Goal: Information Seeking & Learning: Find specific fact

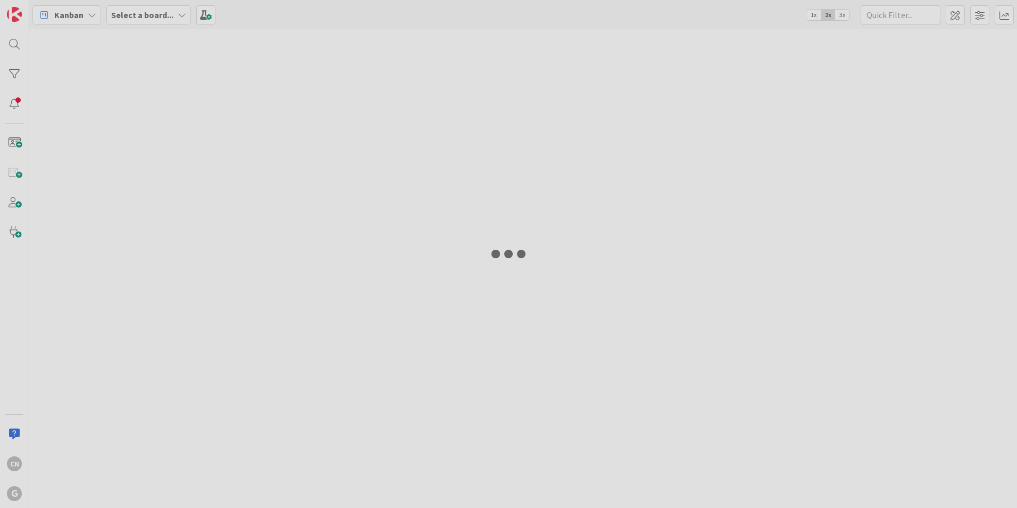
type input "[PERSON_NAME]"
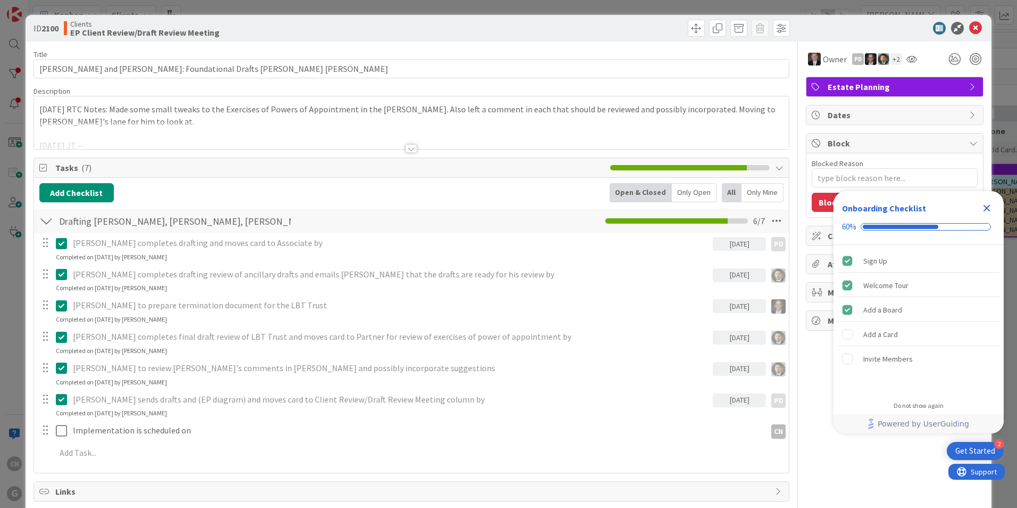
click at [40, 110] on p "[DATE] RTC Notes: Made some small tweaks to the Exercises of Powers of Appointm…" at bounding box center [411, 115] width 744 height 24
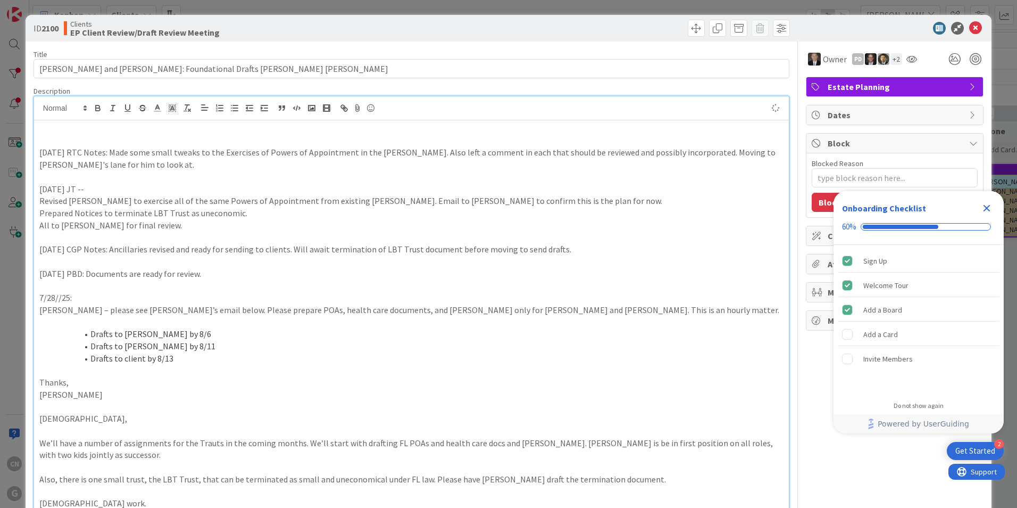
type textarea "x"
click at [991, 209] on icon "Close Checklist" at bounding box center [987, 208] width 13 height 13
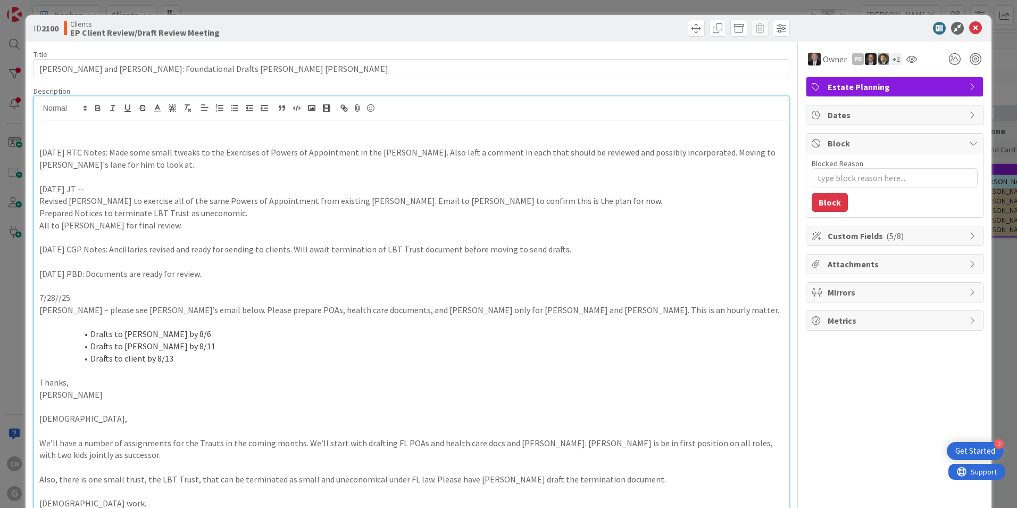
click at [61, 128] on p at bounding box center [411, 128] width 744 height 12
click at [42, 137] on p at bounding box center [411, 141] width 744 height 12
click at [282, 142] on p "[DATE] CNV Notes: email to clients with date/time availability for DR Meetings" at bounding box center [411, 141] width 744 height 12
click at [400, 138] on p "[DATE] CNV Notes: email to clients with date/time availability for DR & Impleme…" at bounding box center [411, 141] width 744 height 12
drag, startPoint x: 103, startPoint y: 142, endPoint x: 29, endPoint y: 139, distance: 73.5
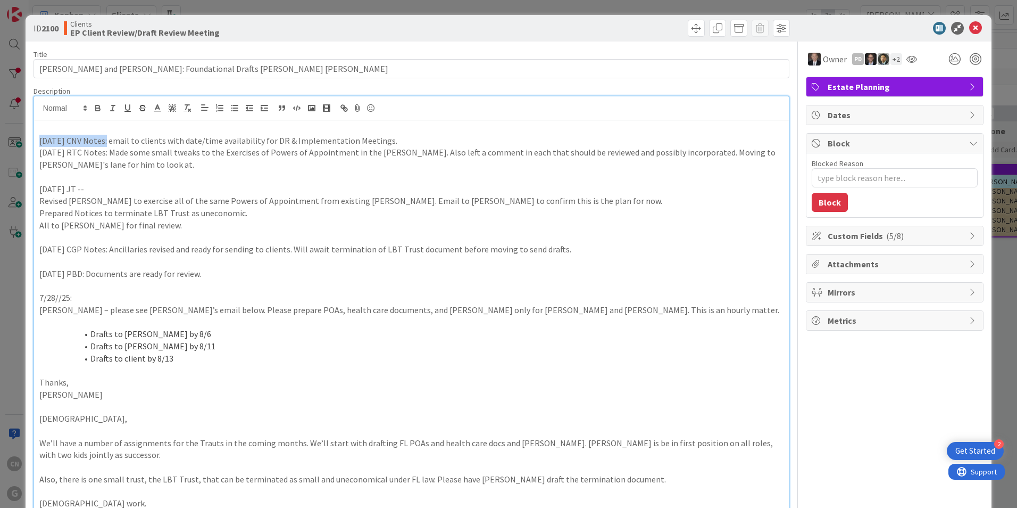
click at [96, 106] on icon "button" at bounding box center [98, 106] width 4 height 3
click at [74, 131] on p at bounding box center [411, 128] width 744 height 12
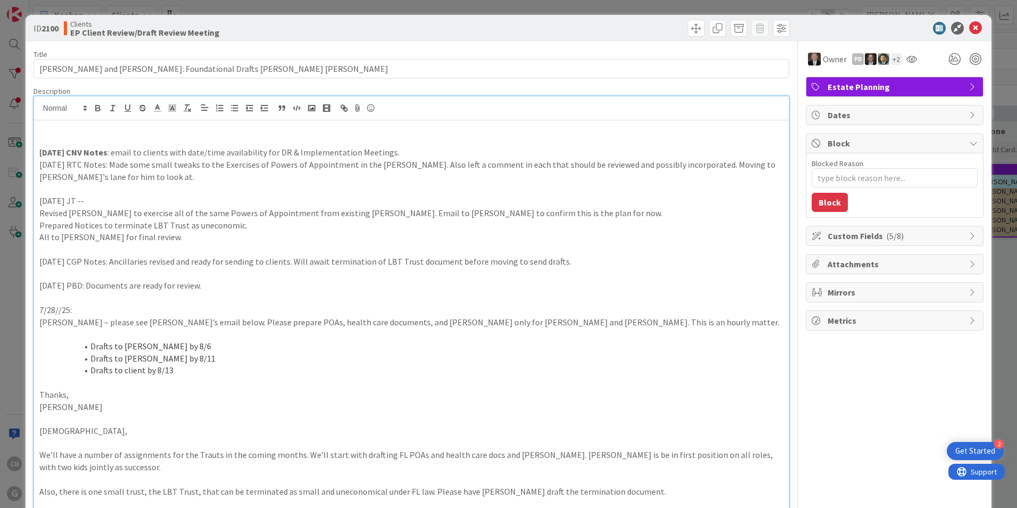
click at [403, 151] on p "[DATE] CNV Notes : email to clients with date/time availability for DR & Implem…" at bounding box center [411, 152] width 744 height 12
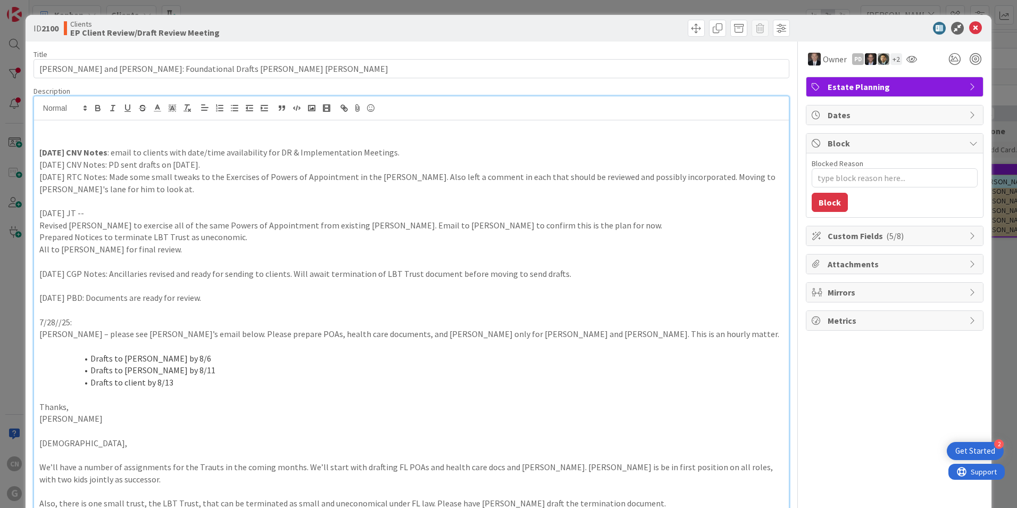
type textarea "x"
drag, startPoint x: 103, startPoint y: 165, endPoint x: 37, endPoint y: 165, distance: 65.4
click at [37, 165] on div "[DATE] CNV Notes : email to clients with date/time availability for DR & Implem…" at bounding box center [411, 356] width 755 height 472
drag, startPoint x: 103, startPoint y: 165, endPoint x: 33, endPoint y: 168, distance: 69.8
click at [34, 168] on div "[DATE] CNV Notes : email to clients with date/time availability for DR & Implem…" at bounding box center [412, 344] width 756 height 497
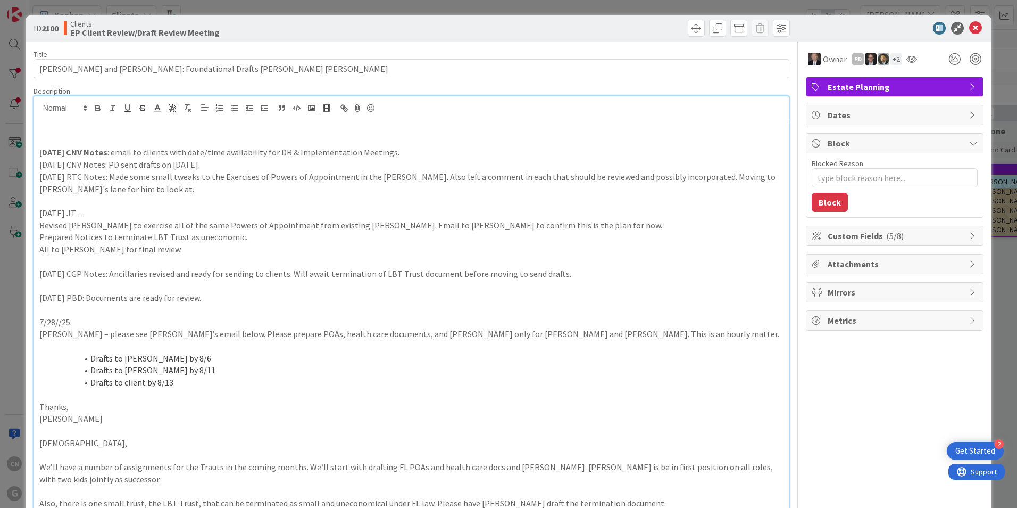
click at [267, 206] on p at bounding box center [411, 201] width 744 height 12
click at [969, 26] on icon at bounding box center [975, 28] width 13 height 13
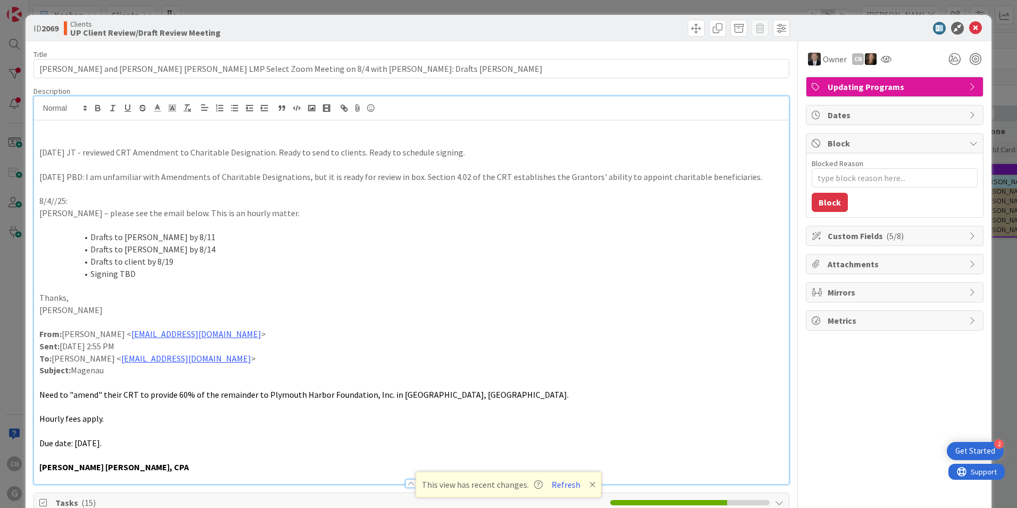
scroll to position [75, 0]
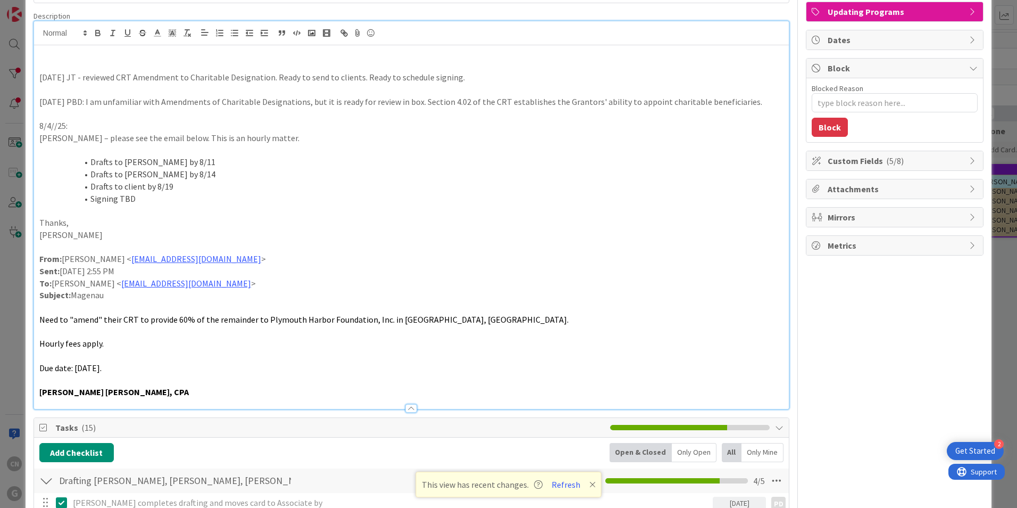
type textarea "x"
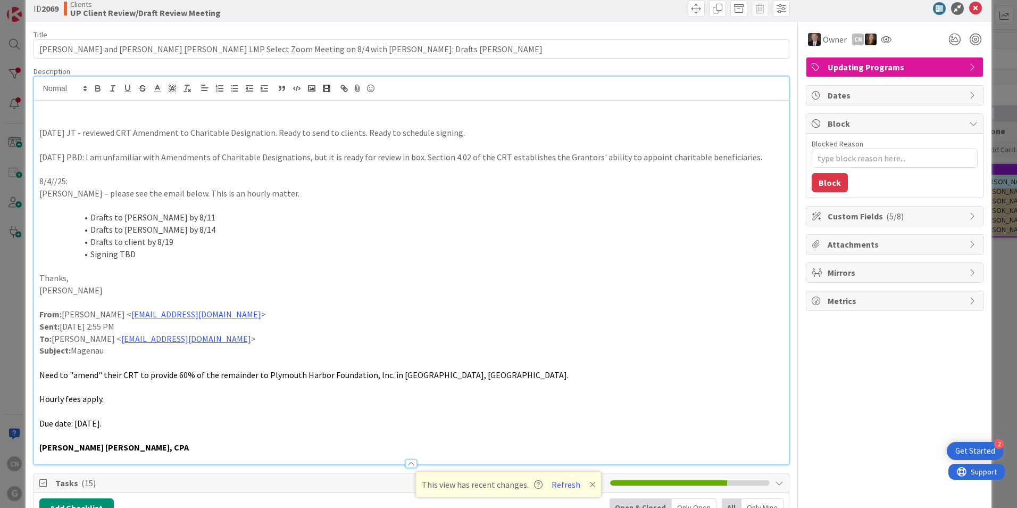
scroll to position [0, 0]
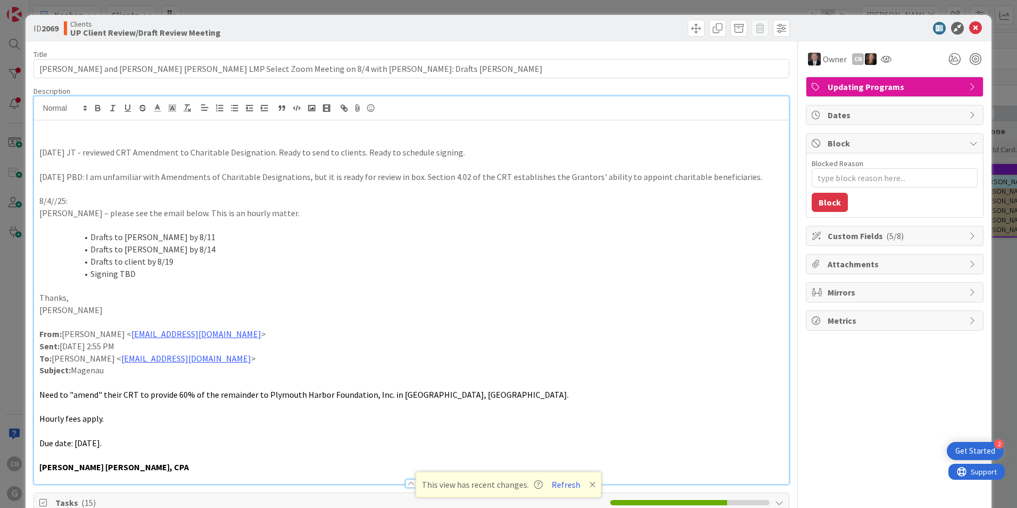
click at [53, 136] on p at bounding box center [411, 141] width 744 height 12
